Goal: Browse casually

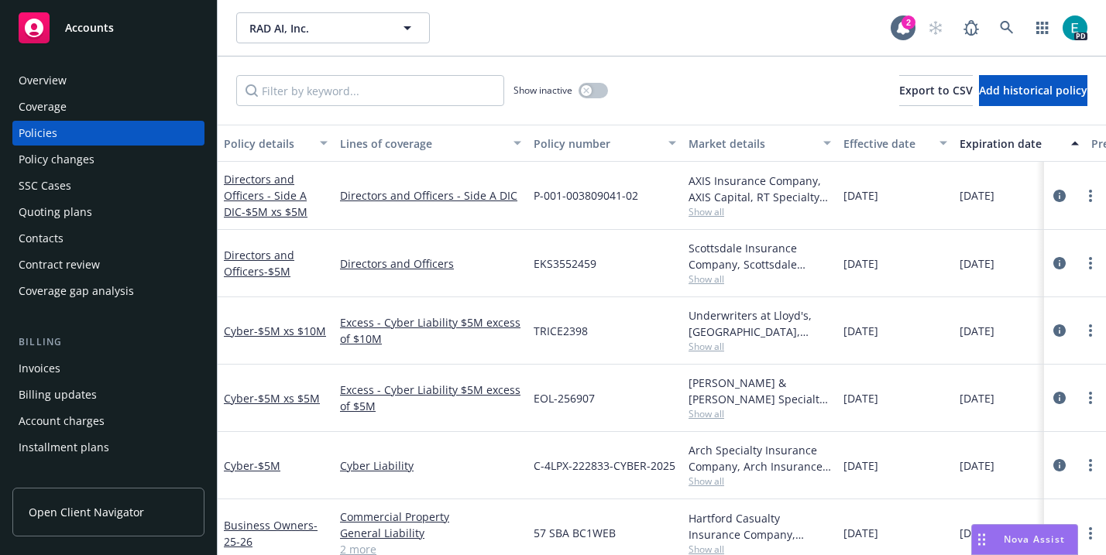
scroll to position [0, 4]
